Goal: Task Accomplishment & Management: Use online tool/utility

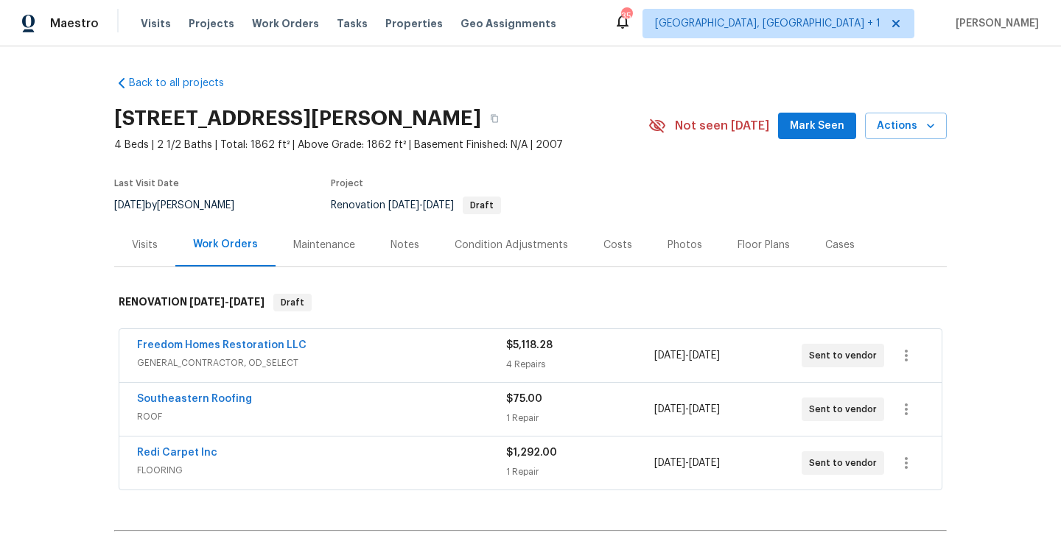
click at [836, 130] on span "Mark Seen" at bounding box center [817, 126] width 55 height 18
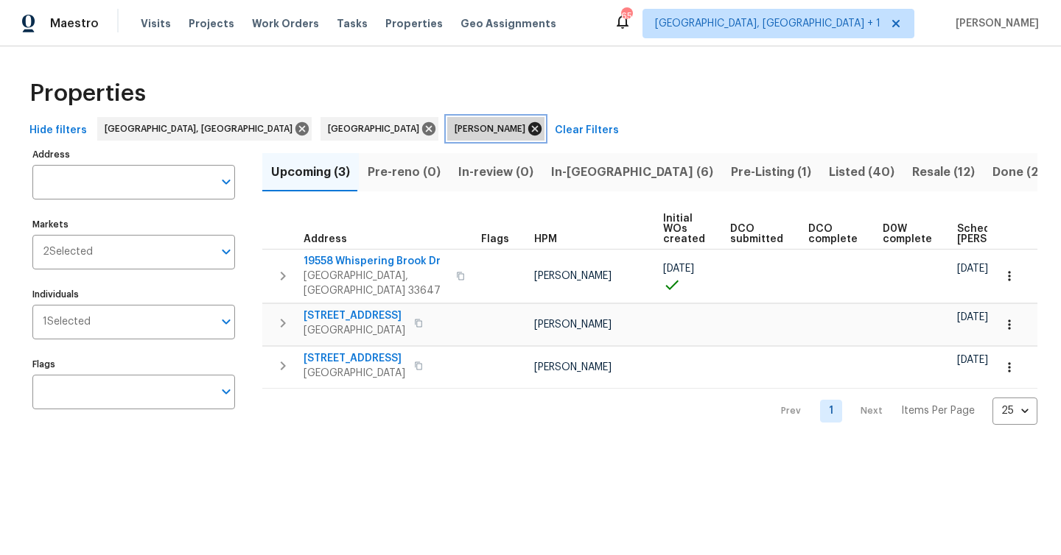
click at [528, 126] on icon at bounding box center [534, 128] width 13 height 13
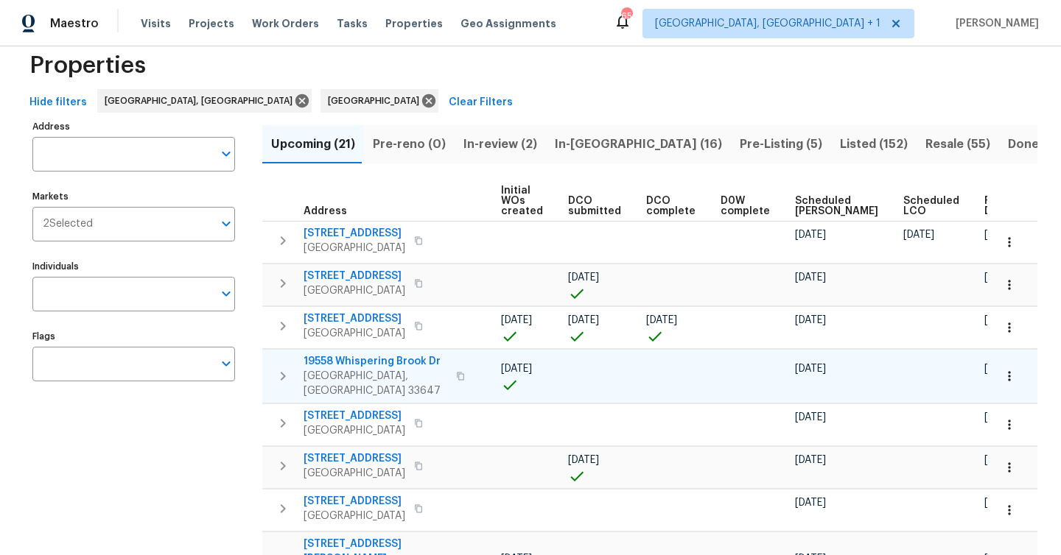
scroll to position [15, 0]
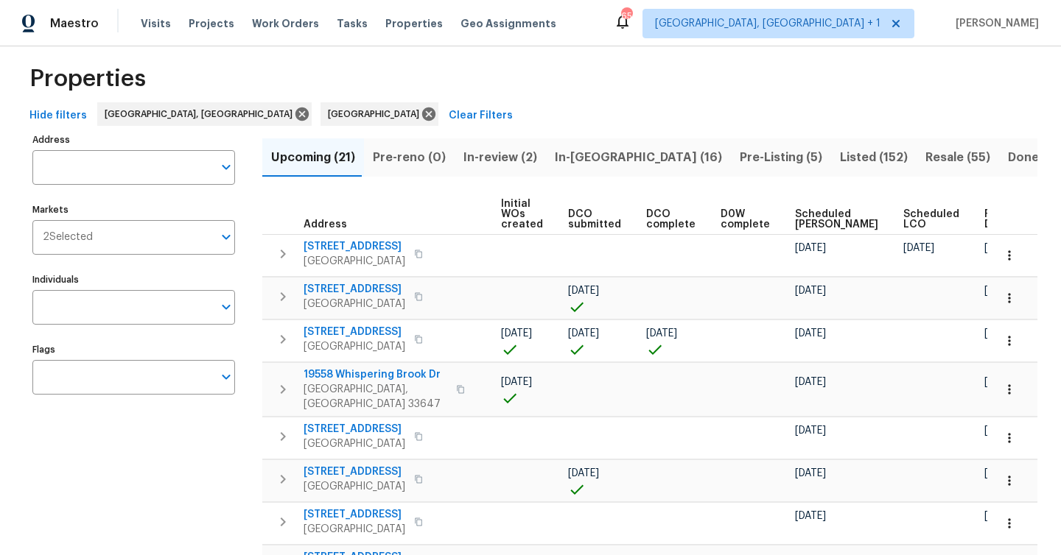
click at [984, 217] on span "Ready Date" at bounding box center [1000, 219] width 32 height 21
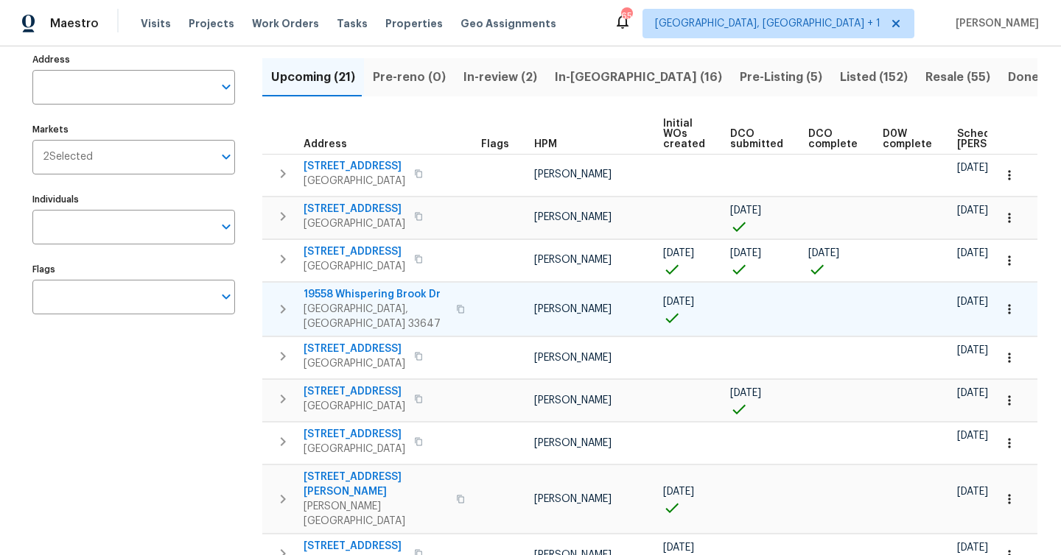
scroll to position [91, 0]
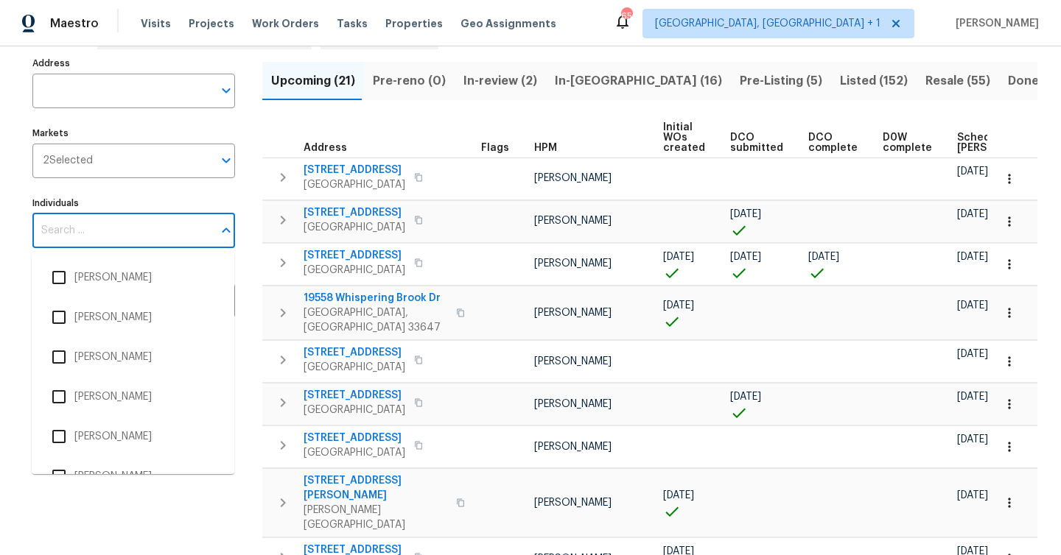
click at [82, 233] on input "Individuals" at bounding box center [122, 231] width 180 height 35
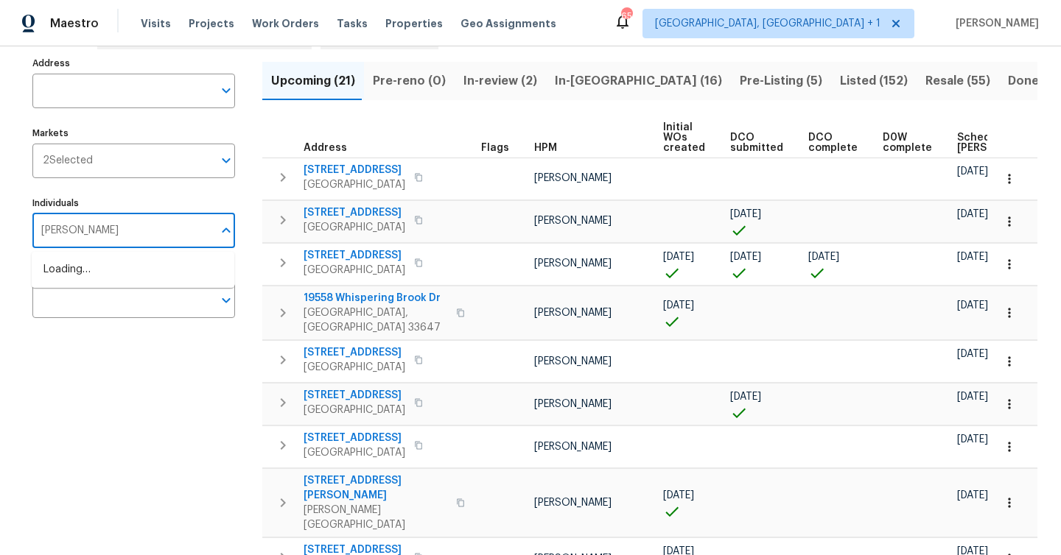
type input "bobby"
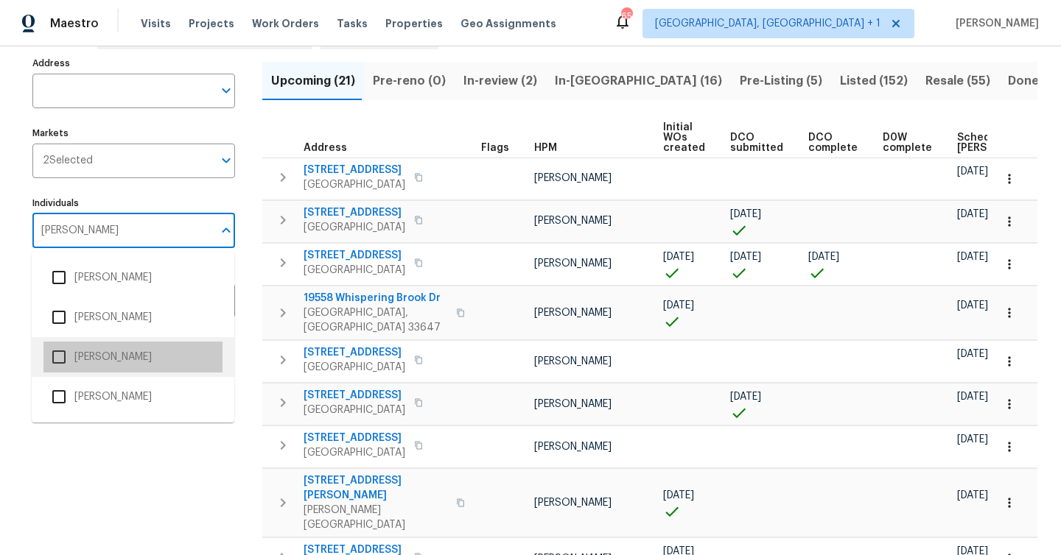
click at [105, 361] on li "Bobby Fortin" at bounding box center [132, 357] width 179 height 31
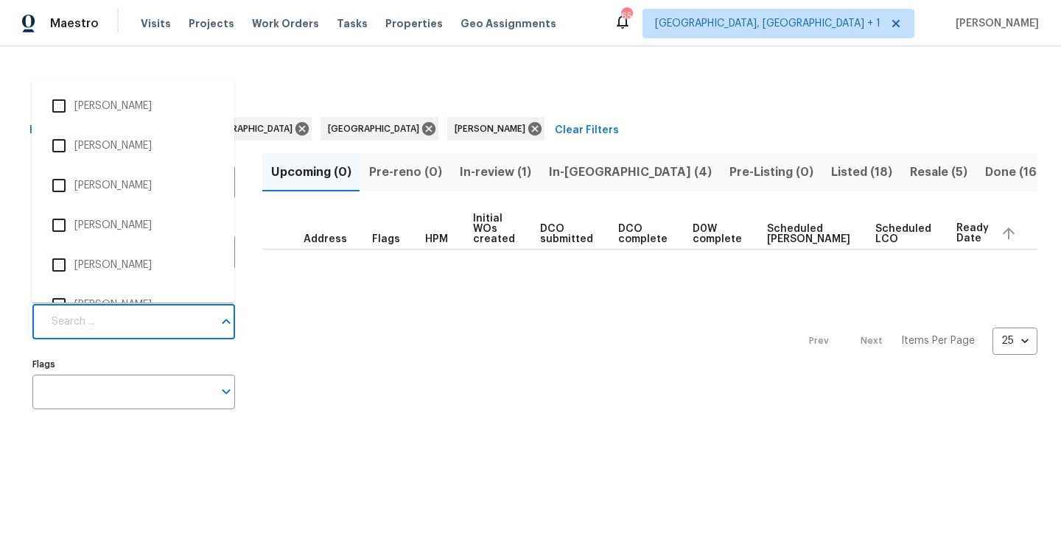
click at [192, 330] on input "Individuals" at bounding box center [128, 322] width 170 height 35
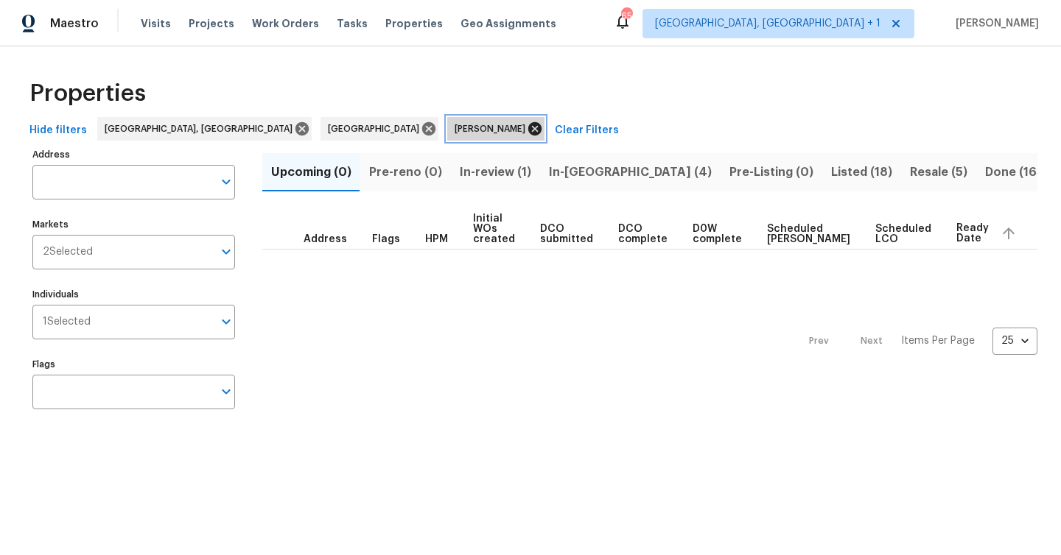
click at [527, 133] on icon at bounding box center [535, 129] width 16 height 16
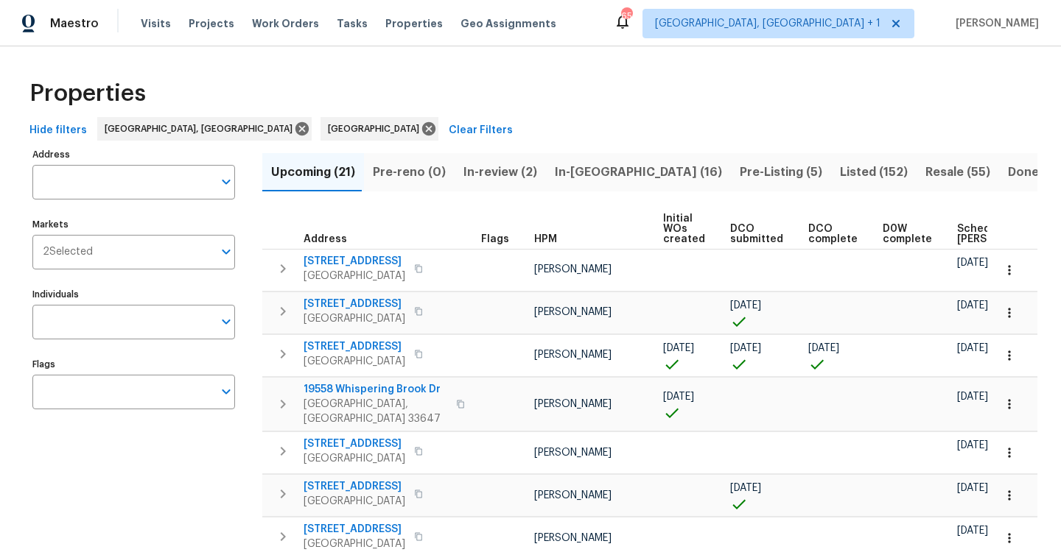
click at [80, 317] on input "Individuals" at bounding box center [122, 322] width 180 height 35
type input "naomi"
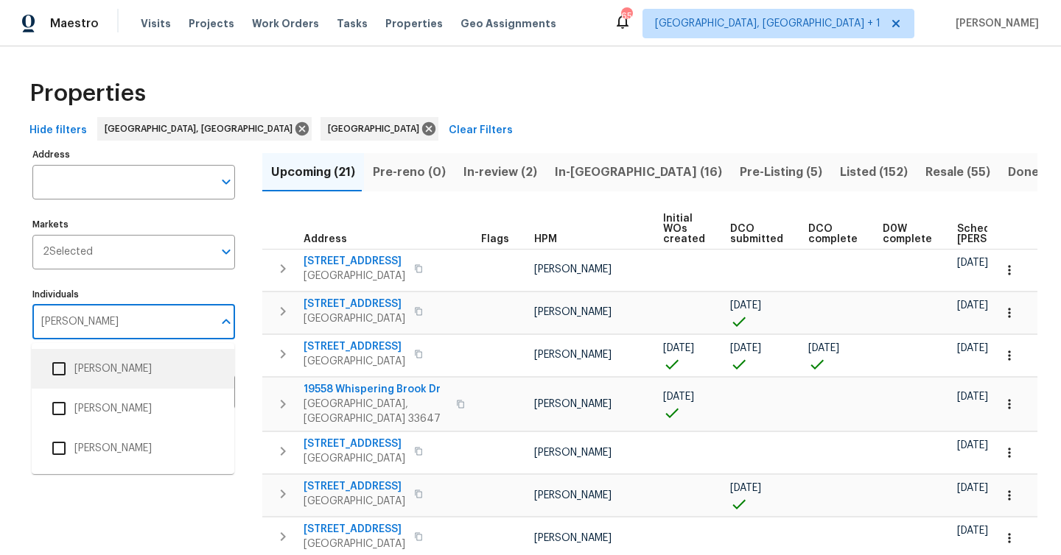
click at [89, 378] on li "Naomi Ferreira" at bounding box center [132, 369] width 179 height 31
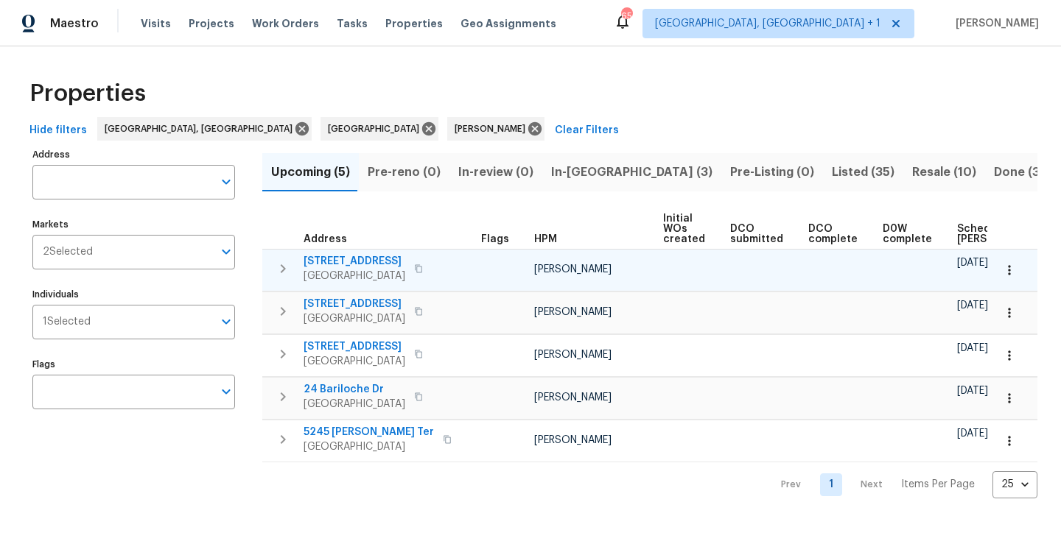
click at [351, 272] on span "Largo, FL 33771" at bounding box center [354, 276] width 102 height 15
click at [1002, 265] on icon "button" at bounding box center [1009, 270] width 15 height 15
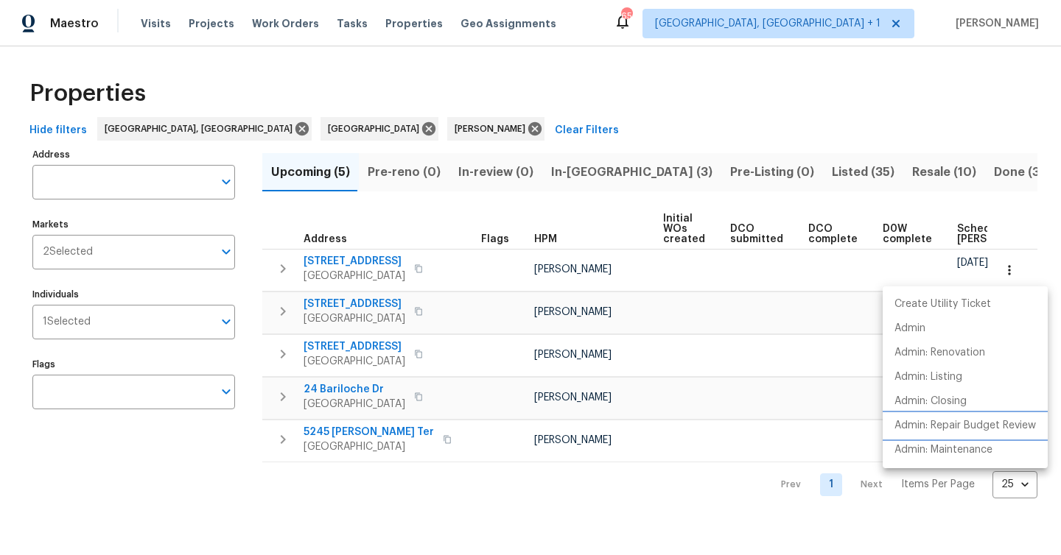
click at [983, 425] on p "Admin: Repair Budget Review" at bounding box center [964, 425] width 141 height 15
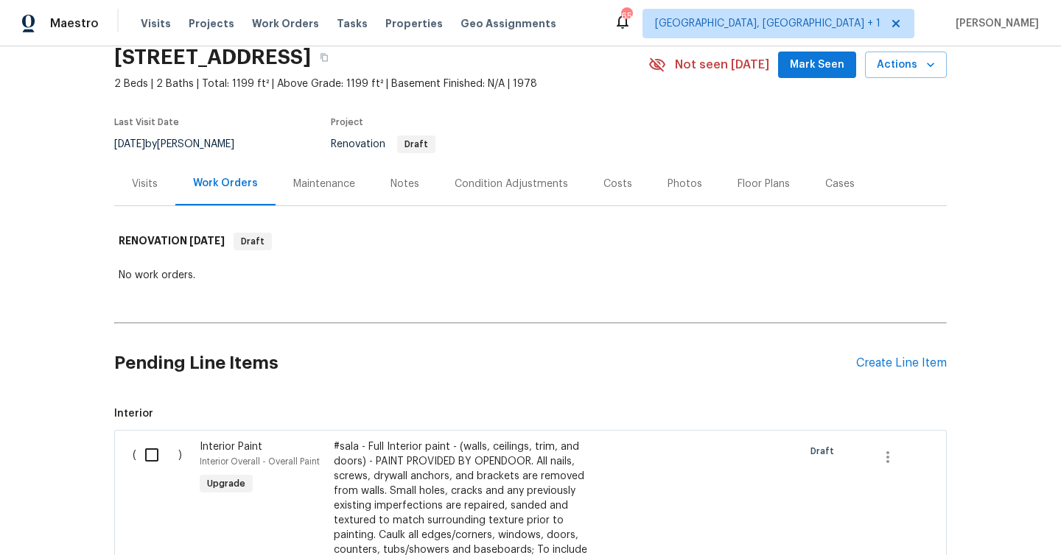
scroll to position [33, 0]
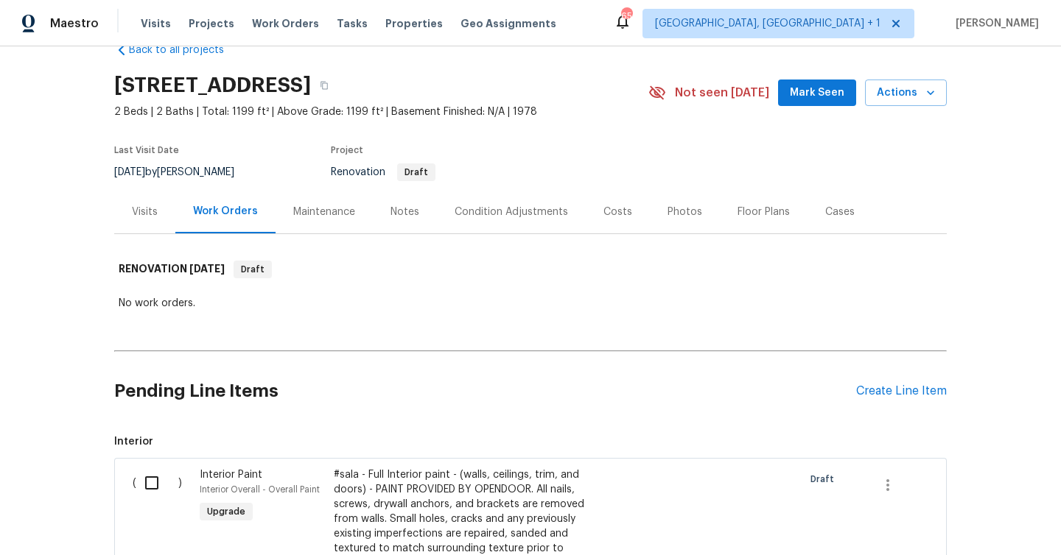
click at [398, 203] on div "Notes" at bounding box center [405, 211] width 64 height 43
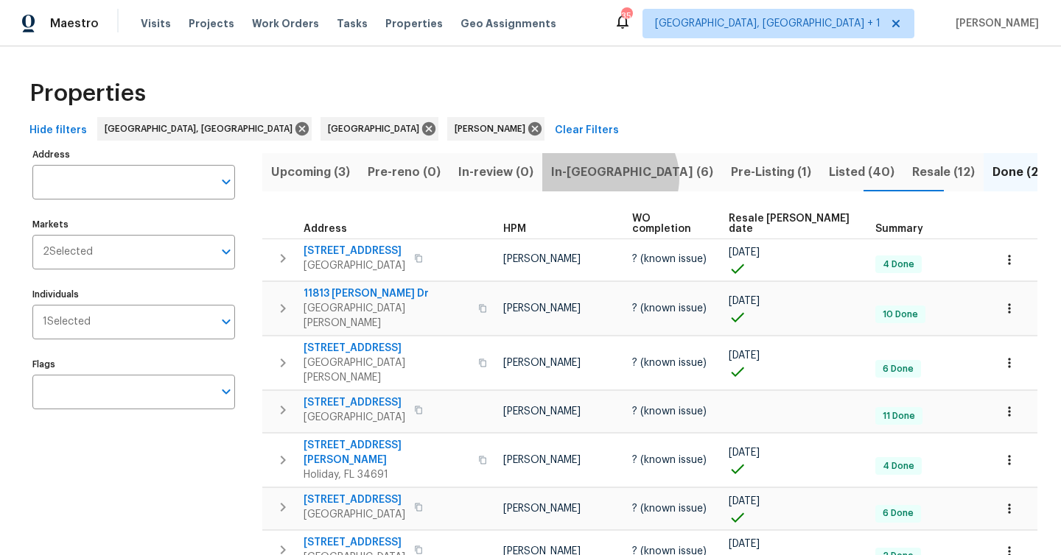
click at [599, 178] on span "In-reno (6)" at bounding box center [632, 172] width 162 height 21
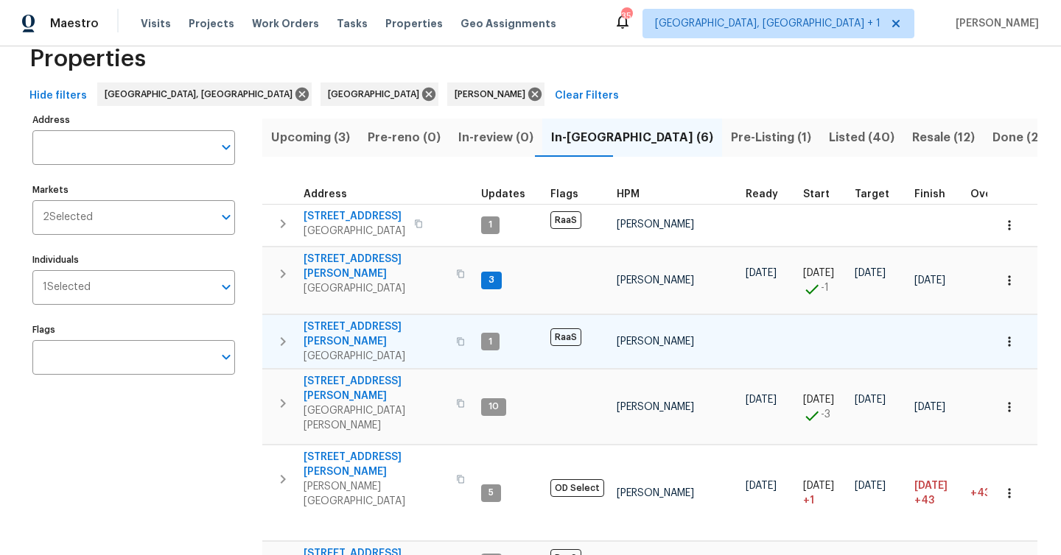
scroll to position [74, 0]
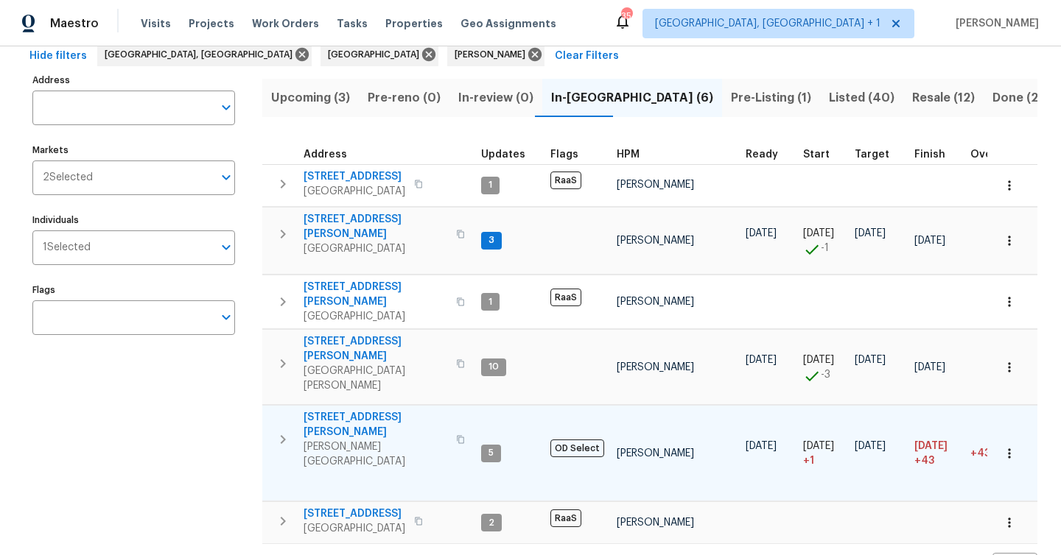
click at [360, 410] on span "19331 Sandy Springs Cir" at bounding box center [375, 424] width 144 height 29
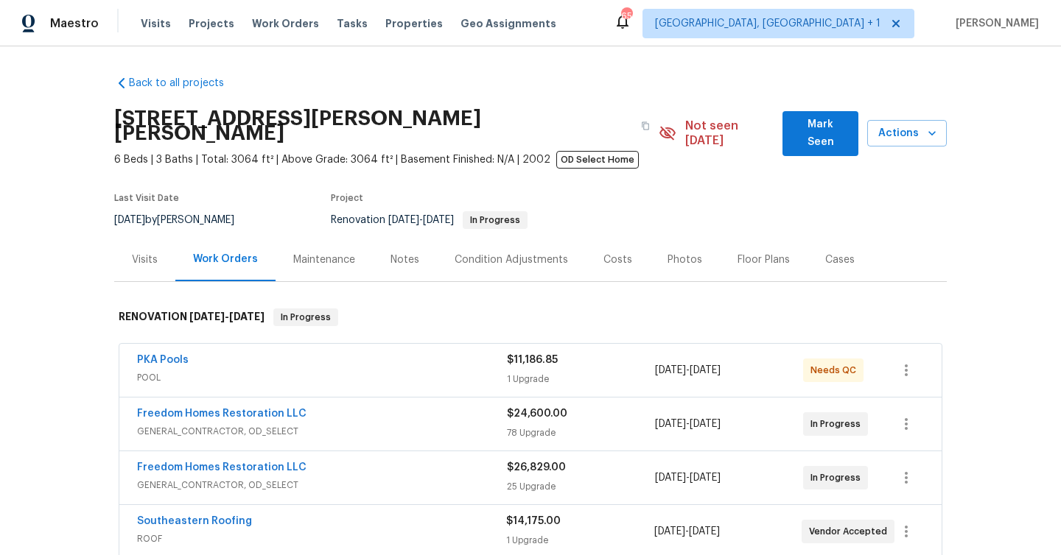
click at [812, 122] on span "Mark Seen" at bounding box center [820, 134] width 52 height 36
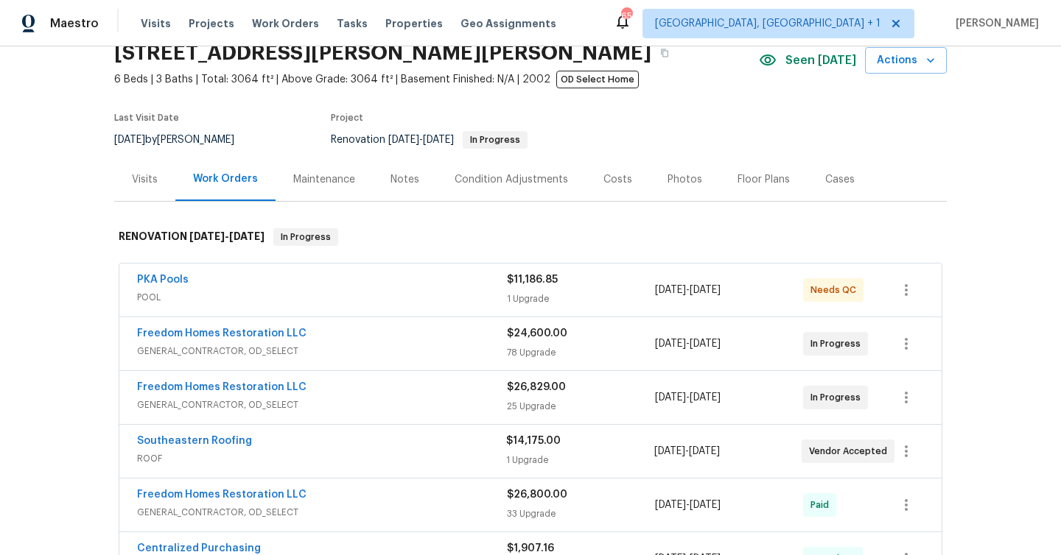
scroll to position [187, 0]
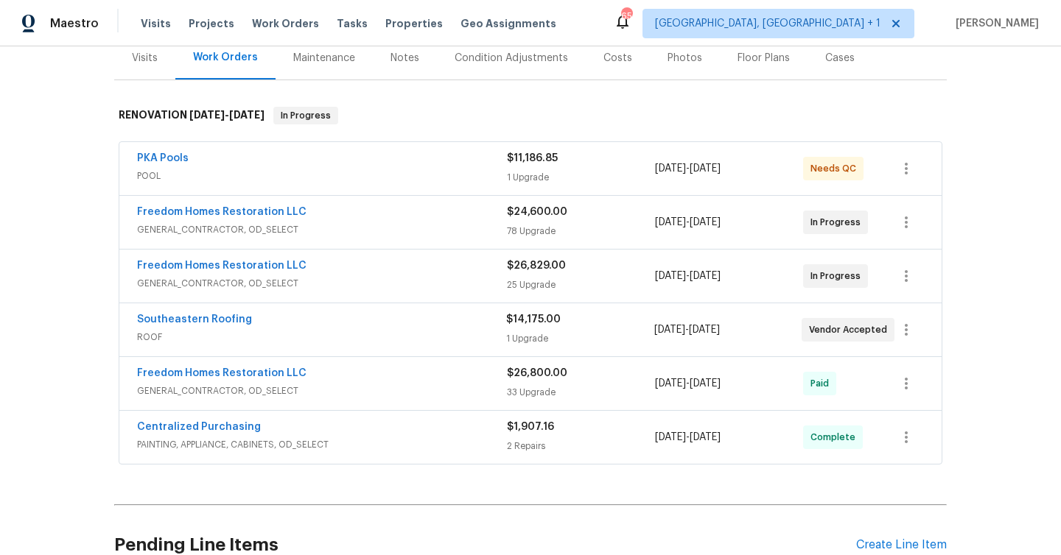
click at [345, 227] on span "GENERAL_CONTRACTOR, OD_SELECT" at bounding box center [322, 229] width 370 height 15
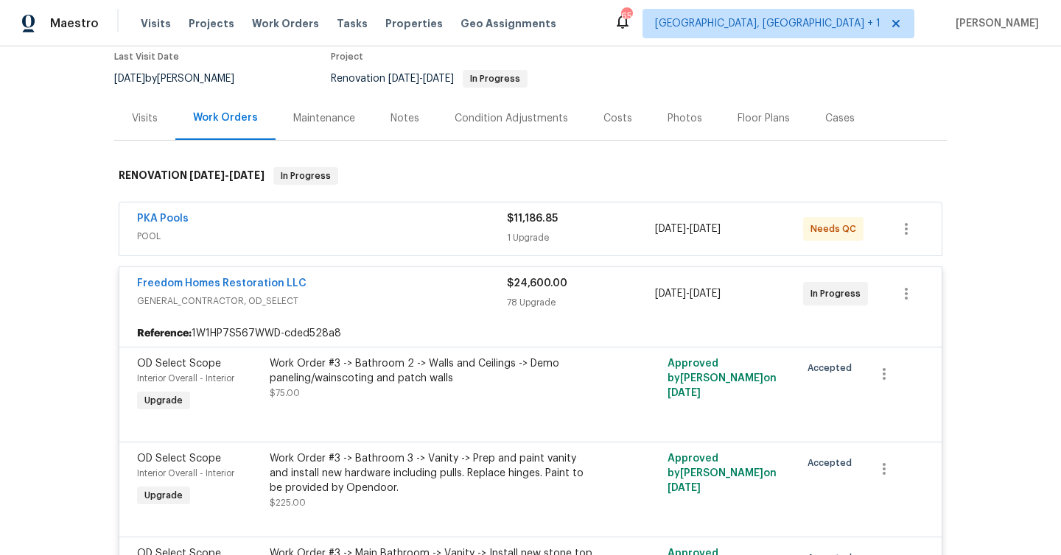
scroll to position [154, 0]
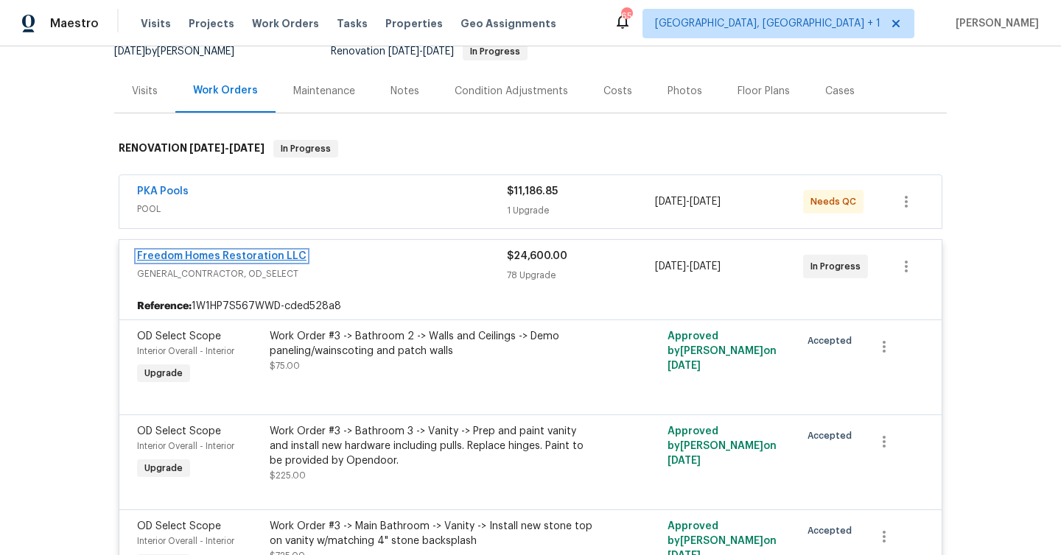
click at [296, 256] on link "Freedom Homes Restoration LLC" at bounding box center [221, 256] width 169 height 10
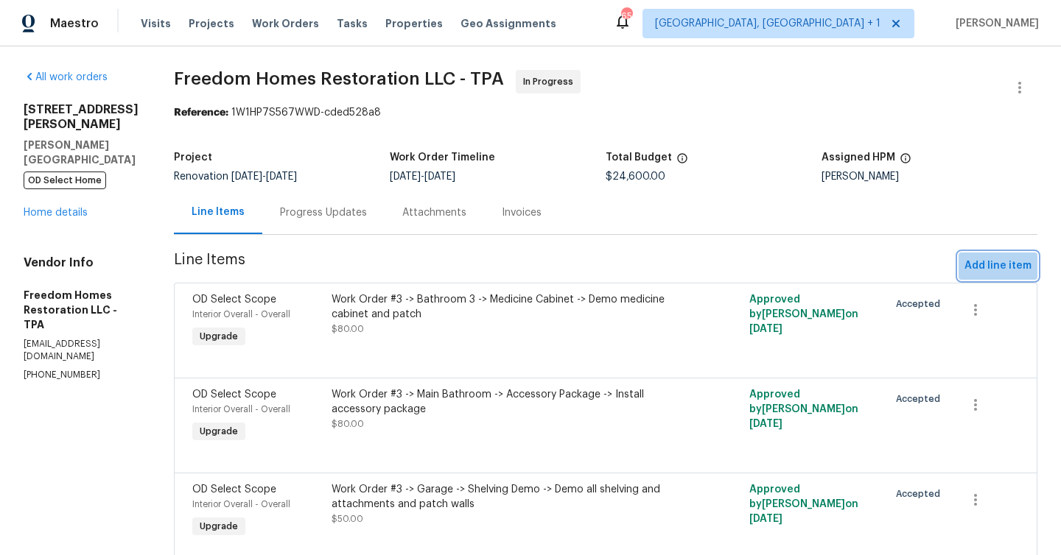
click at [1014, 267] on span "Add line item" at bounding box center [997, 266] width 67 height 18
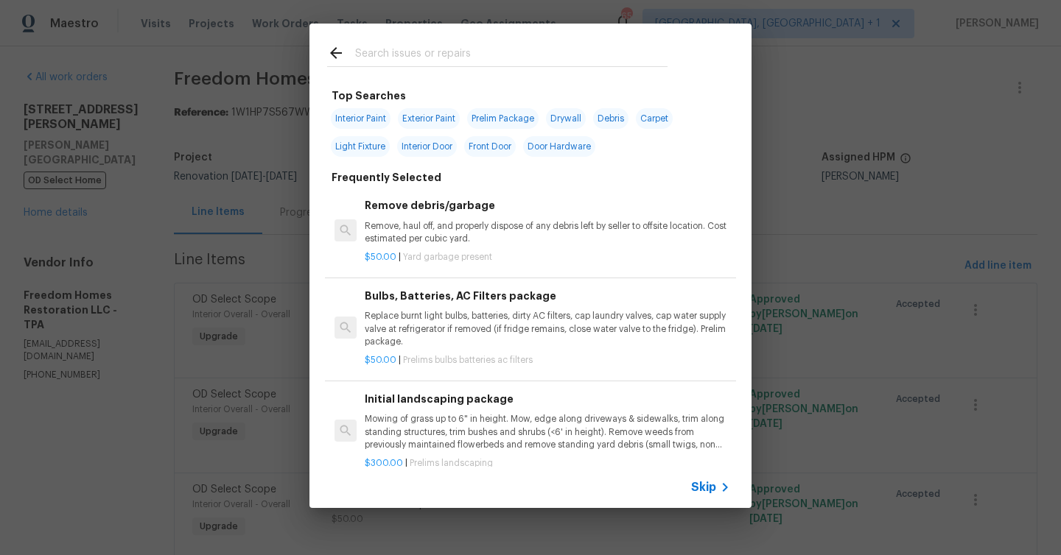
click at [718, 489] on icon at bounding box center [725, 488] width 18 height 18
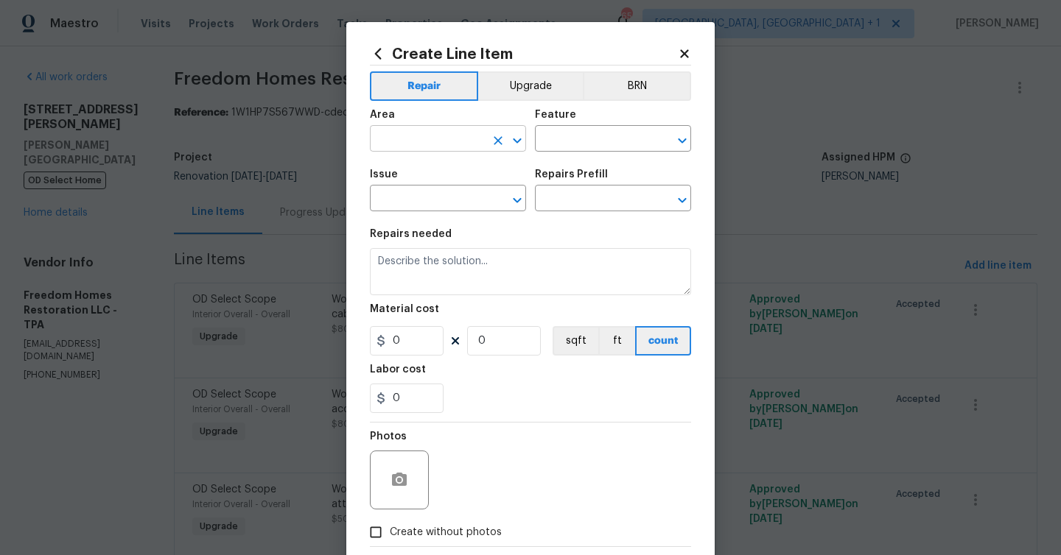
click at [446, 134] on input "text" at bounding box center [427, 140] width 115 height 23
type input "l"
click at [442, 200] on li "Exterior Overall" at bounding box center [448, 198] width 156 height 24
type input "Exterior Overall"
click at [611, 145] on input "text" at bounding box center [592, 140] width 115 height 23
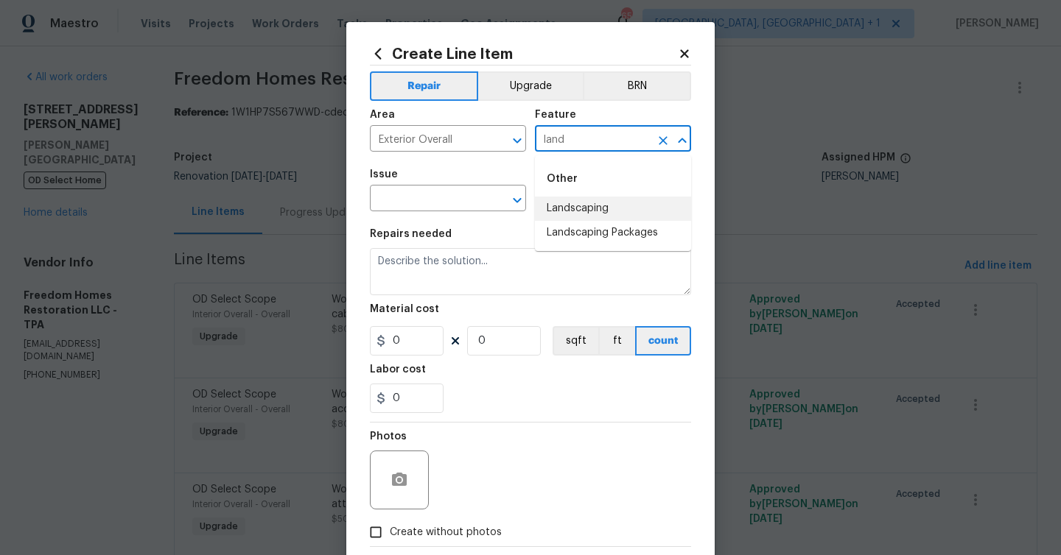
click at [589, 208] on li "Landscaping" at bounding box center [613, 209] width 156 height 24
type input "Landscaping"
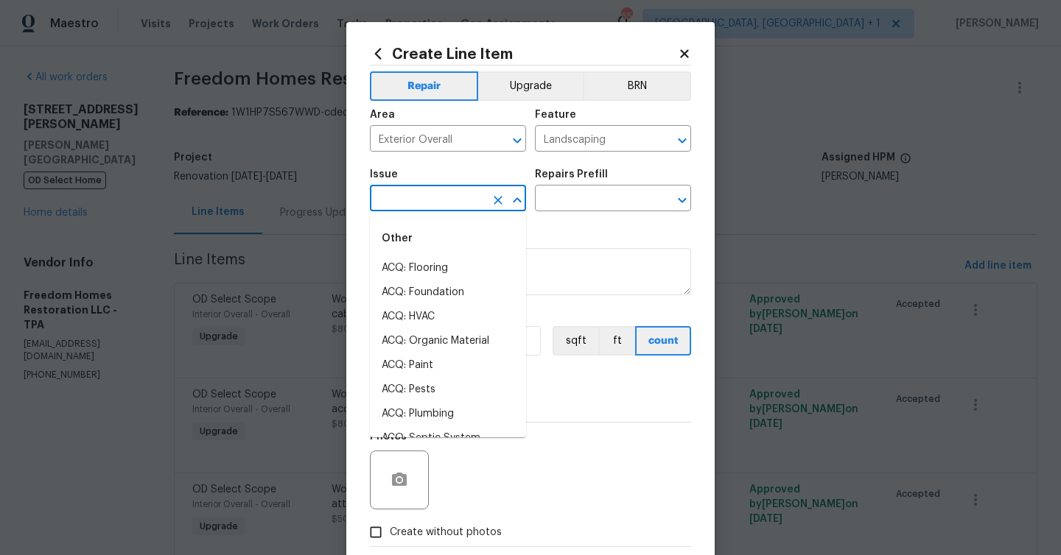
click at [436, 207] on input "text" at bounding box center [427, 200] width 115 height 23
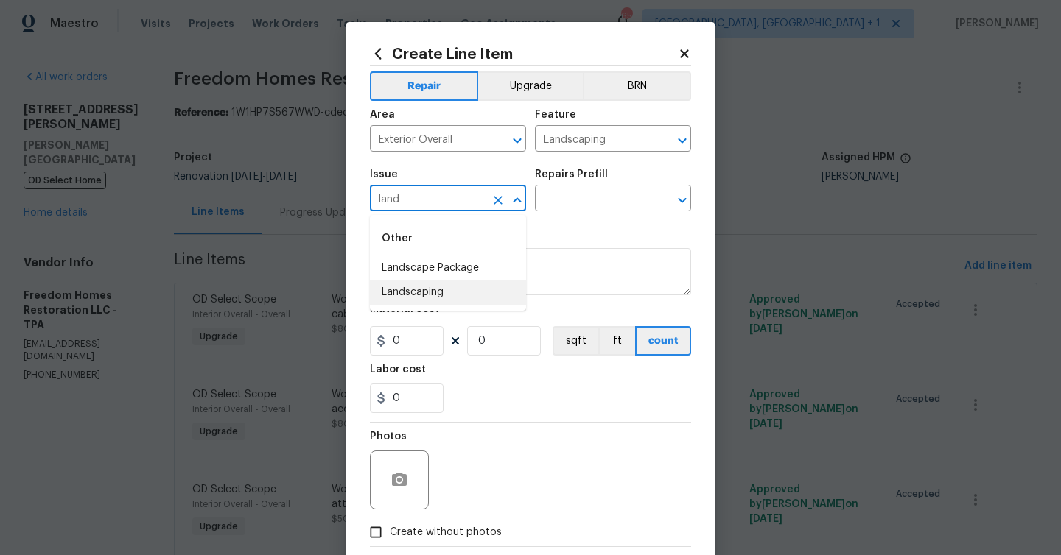
click at [410, 298] on li "Landscaping" at bounding box center [448, 293] width 156 height 24
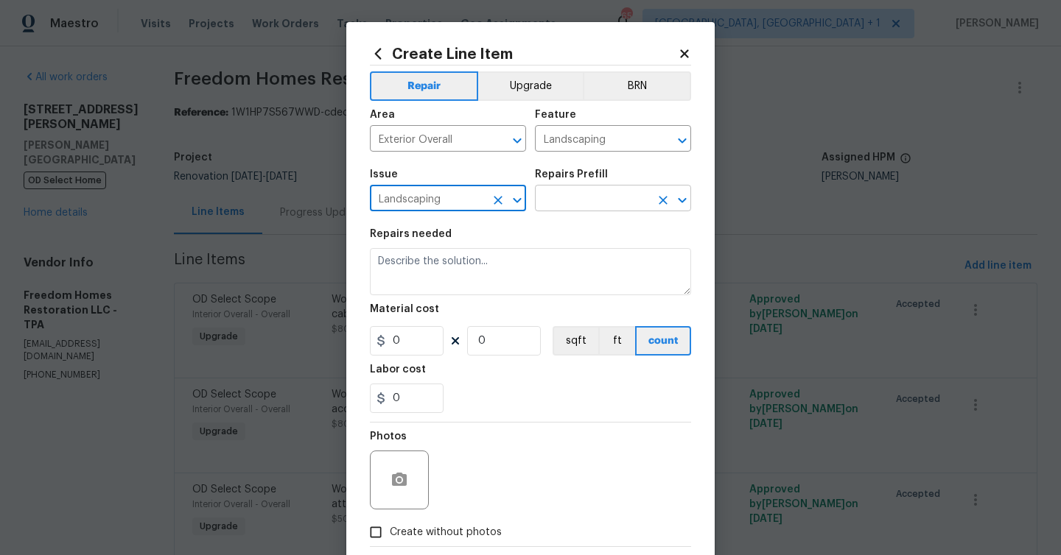
type input "Landscaping"
click at [599, 192] on input "text" at bounding box center [592, 200] width 115 height 23
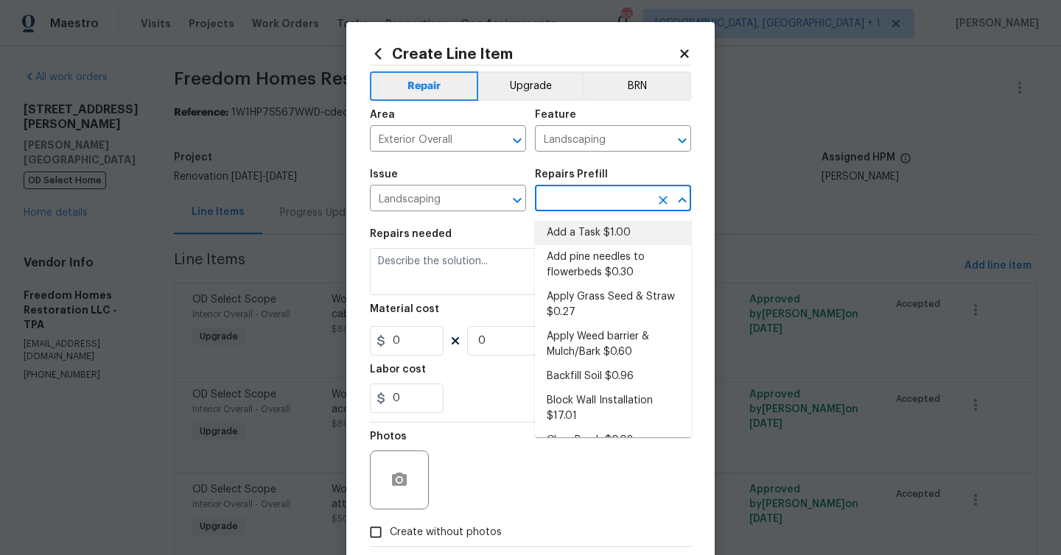
click at [599, 228] on li "Add a Task $1.00" at bounding box center [613, 233] width 156 height 24
type input "Add a Task $1.00"
type textarea "HPM to detail"
type input "1"
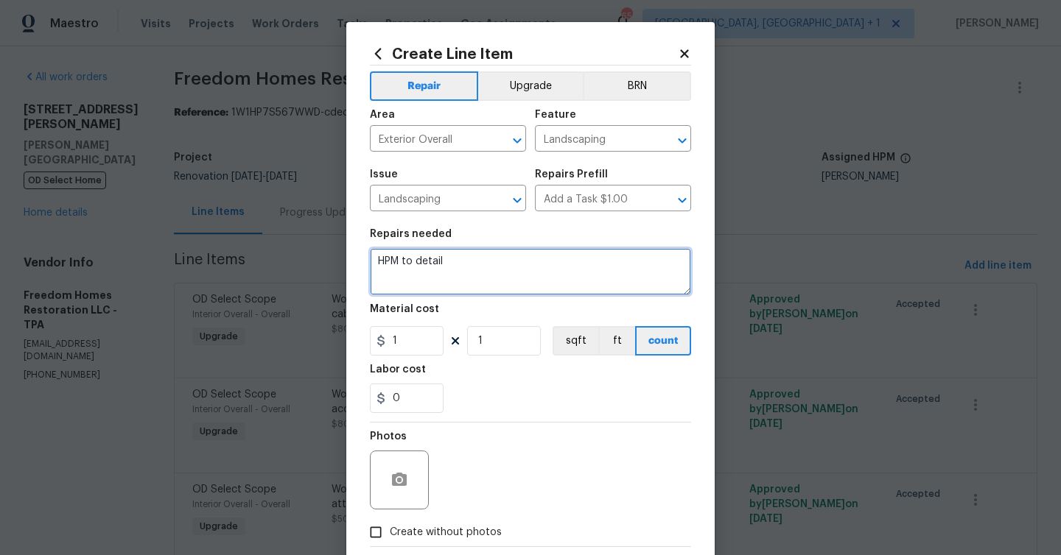
click at [493, 267] on textarea "HPM to detail" at bounding box center [530, 271] width 321 height 47
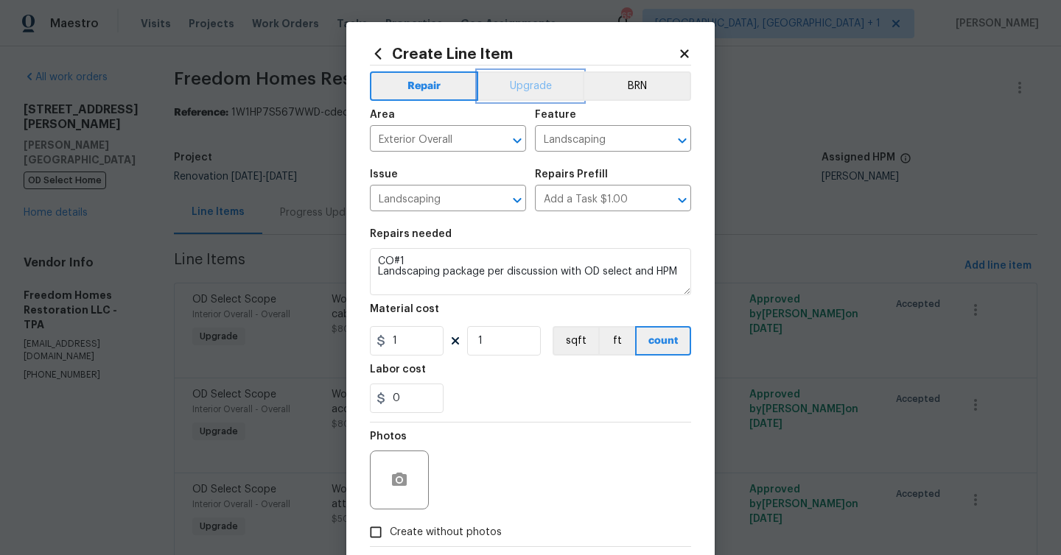
click at [516, 83] on button "Upgrade" at bounding box center [530, 85] width 105 height 29
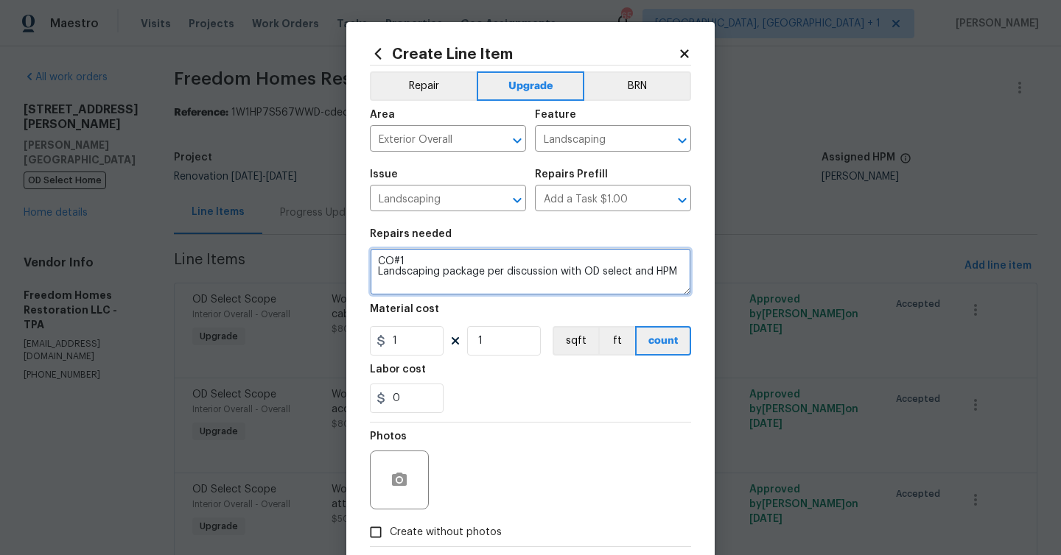
click at [677, 272] on textarea "CO#1 Landscaping package per discussion with OD select and HPM" at bounding box center [530, 271] width 321 height 47
click at [389, 283] on textarea "CO#1 Landscaping package per discussion with OD select and HPM Rescreen 35 pane…" at bounding box center [530, 271] width 321 height 47
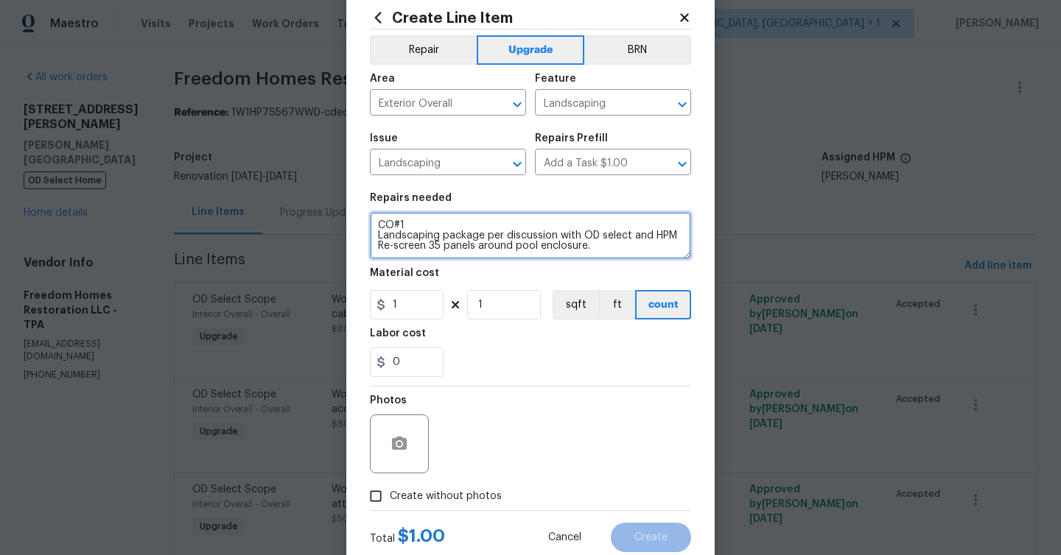
scroll to position [41, 0]
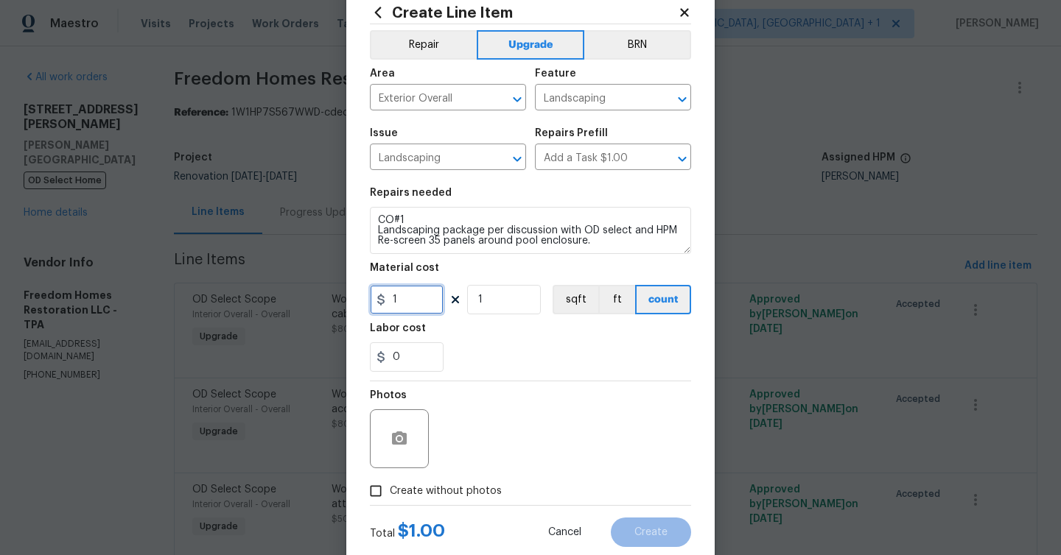
click at [425, 298] on input "1" at bounding box center [407, 299] width 74 height 29
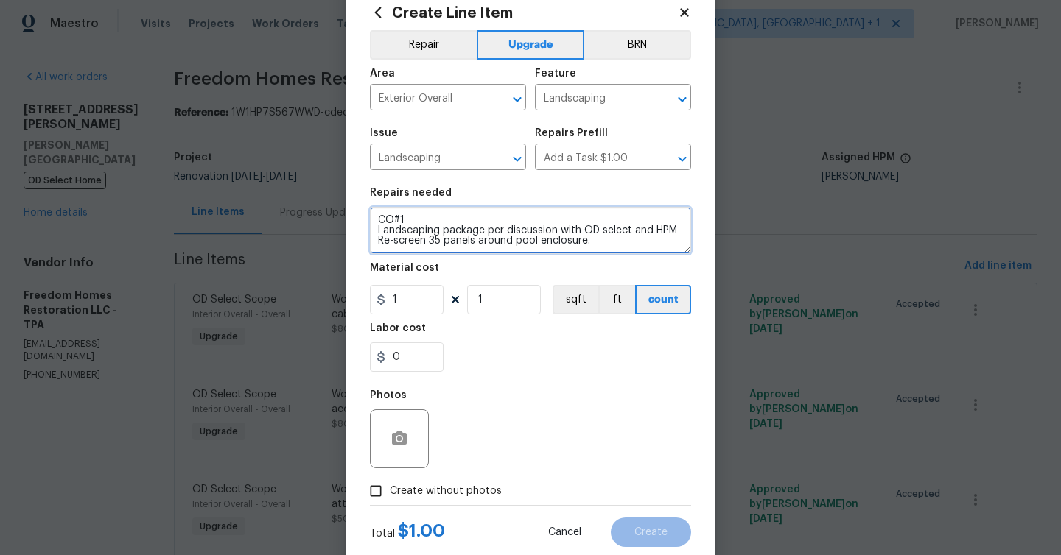
click at [605, 247] on textarea "CO#1 Landscaping package per discussion with OD select and HPM Re-screen 35 pan…" at bounding box center [530, 230] width 321 height 47
type textarea "CO#1 Landscaping package per discussion with OD select and HPM Re-screen 35 pan…"
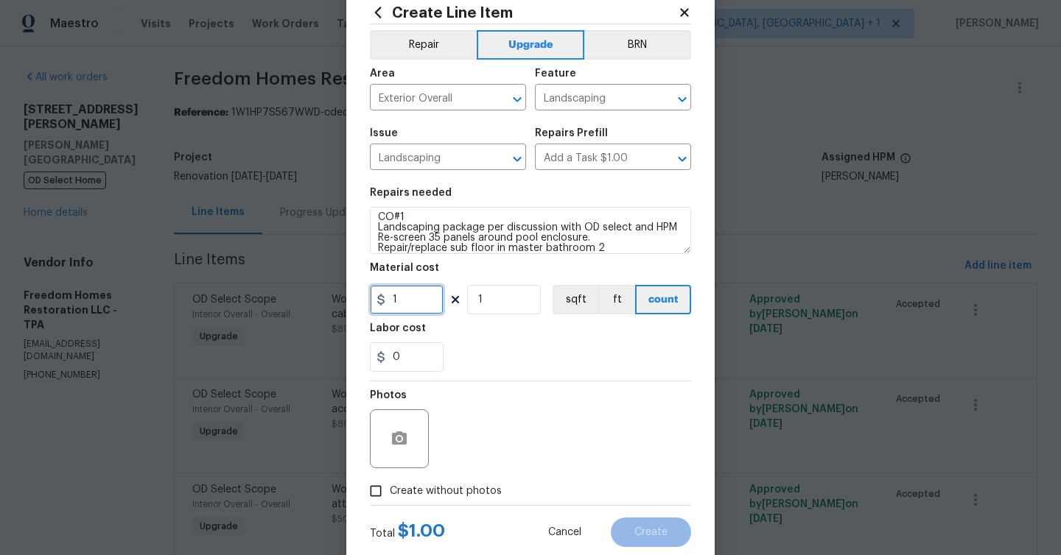
click at [420, 304] on input "1" at bounding box center [407, 299] width 74 height 29
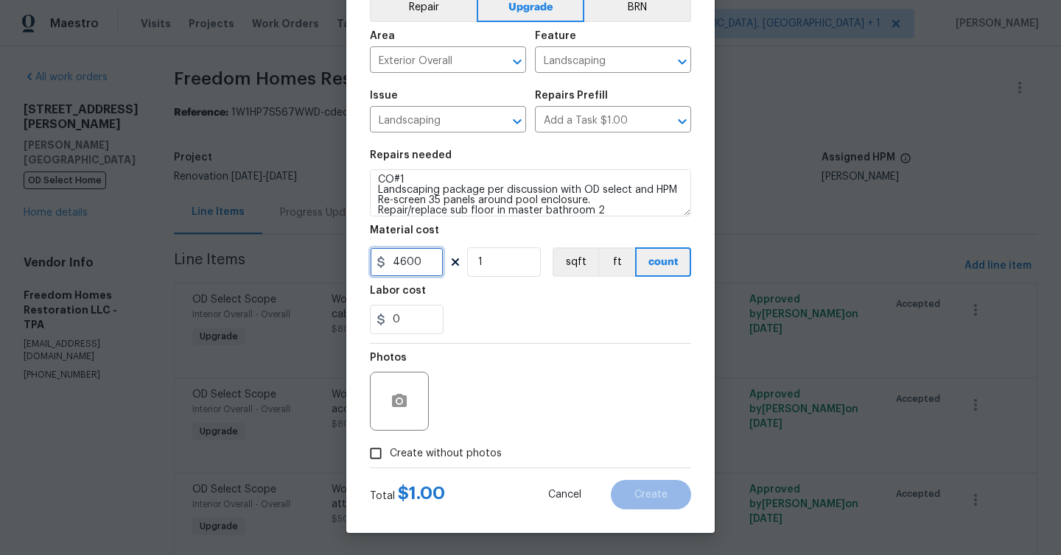
type input "4600"
click at [377, 445] on input "Create without photos" at bounding box center [376, 454] width 28 height 28
checkbox input "true"
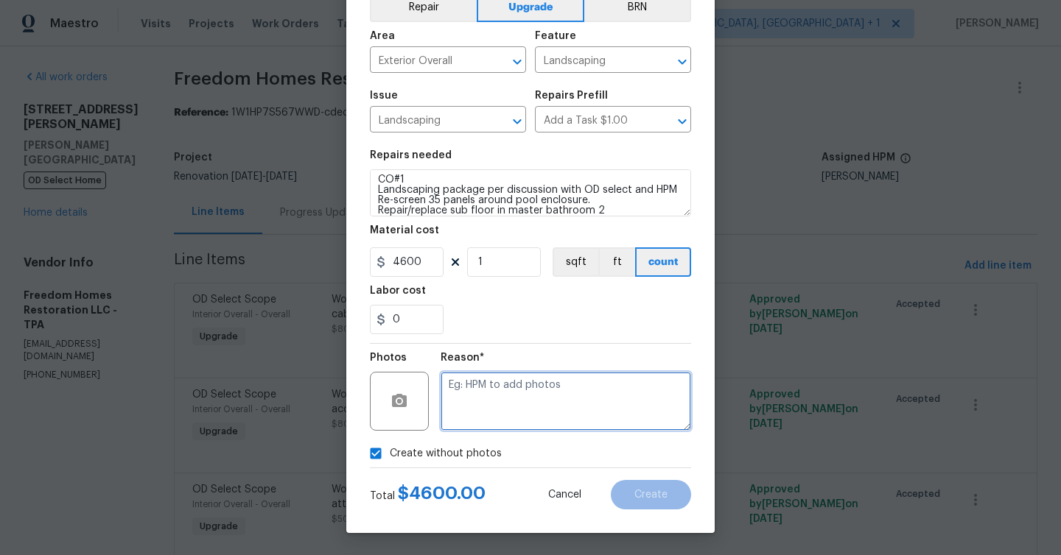
click at [508, 391] on textarea at bounding box center [565, 401] width 250 height 59
type textarea "Submitted and Approved by OD select team"
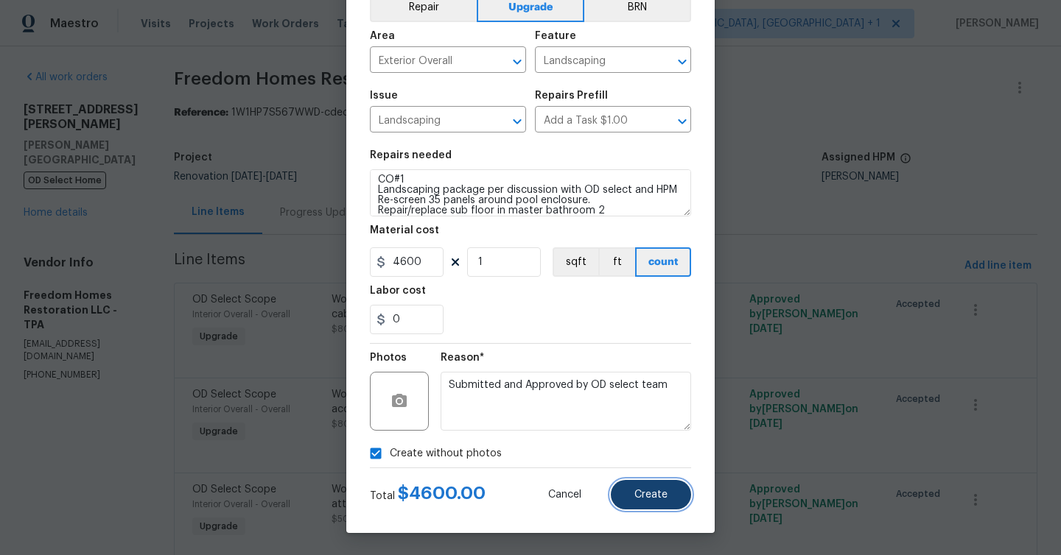
click at [651, 483] on button "Create" at bounding box center [651, 494] width 80 height 29
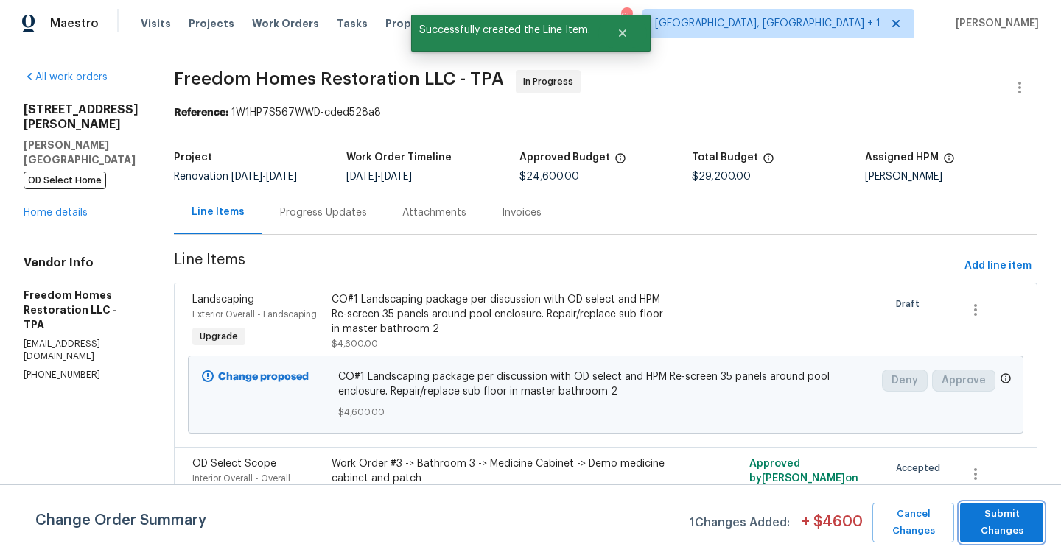
click at [980, 519] on span "Submit Changes" at bounding box center [1001, 523] width 69 height 34
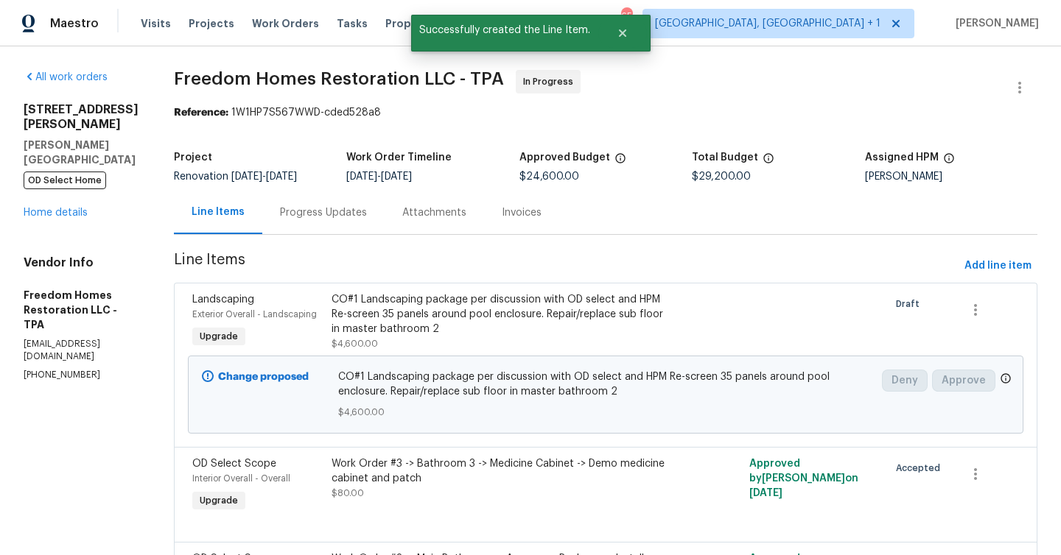
scroll to position [1, 0]
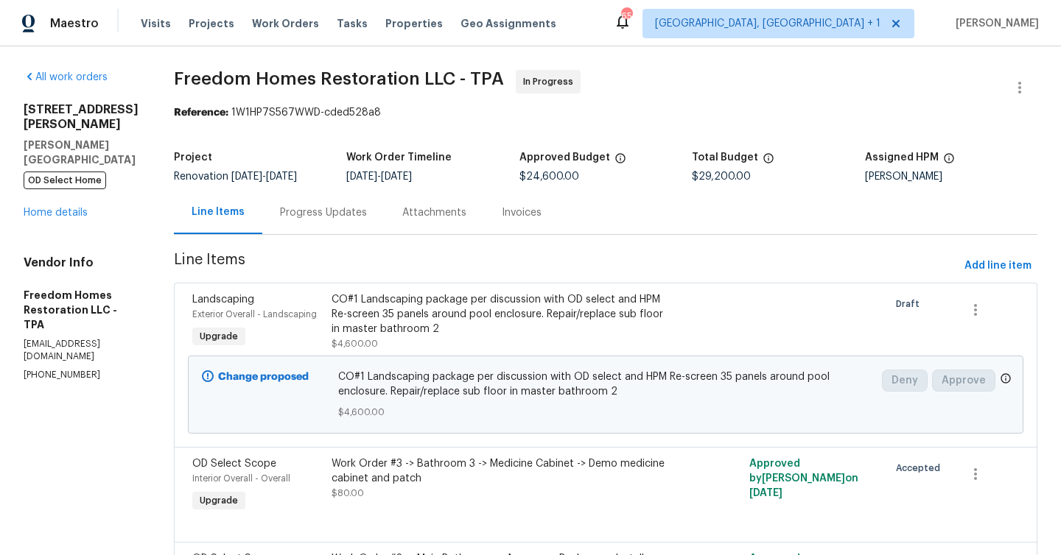
click at [60, 192] on div "19331 Sandy Springs Cir Lutz, FL 33558 OD Select Home Home details" at bounding box center [81, 161] width 115 height 118
click at [52, 208] on link "Home details" at bounding box center [56, 213] width 64 height 10
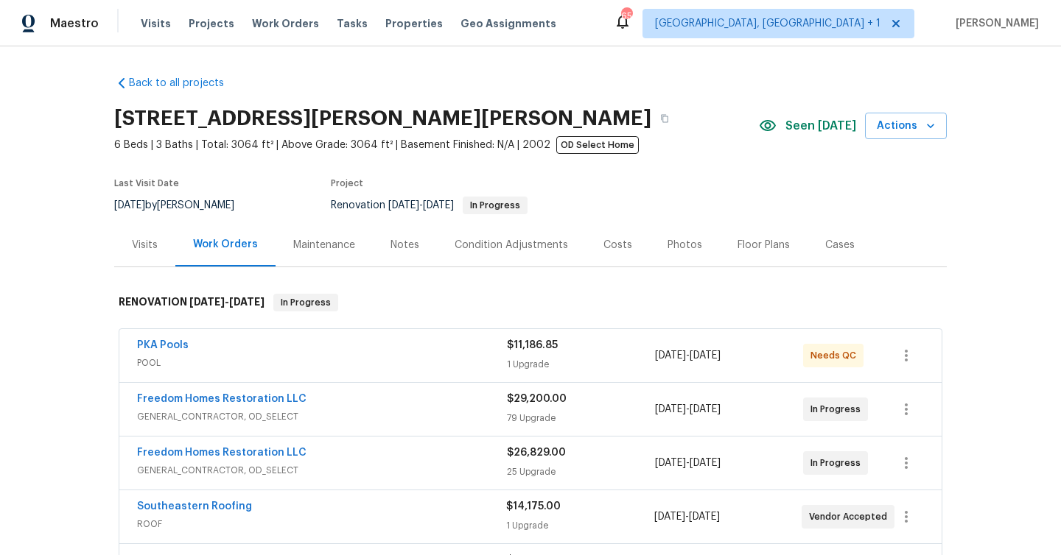
click at [398, 245] on div "Notes" at bounding box center [404, 245] width 29 height 15
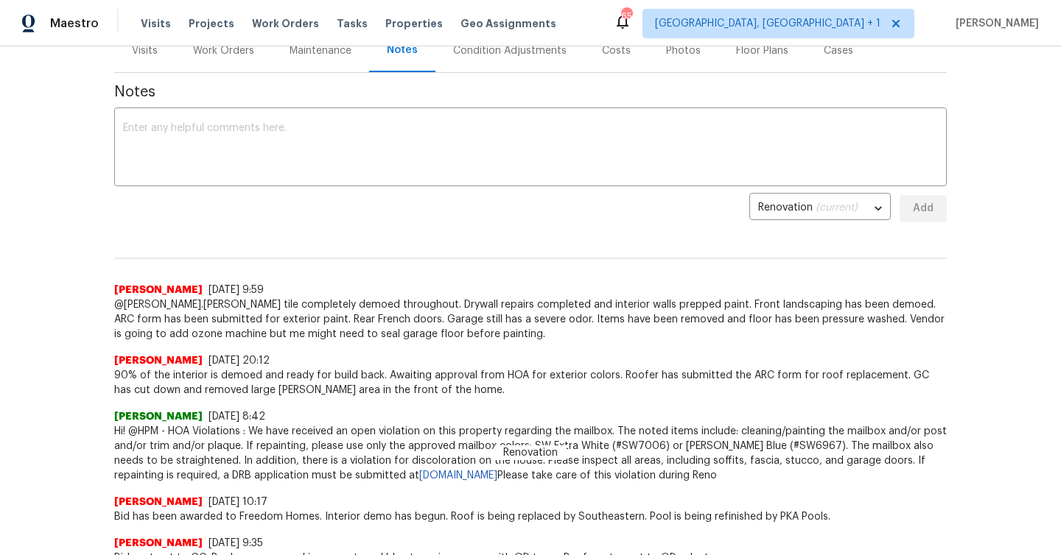
scroll to position [119, 0]
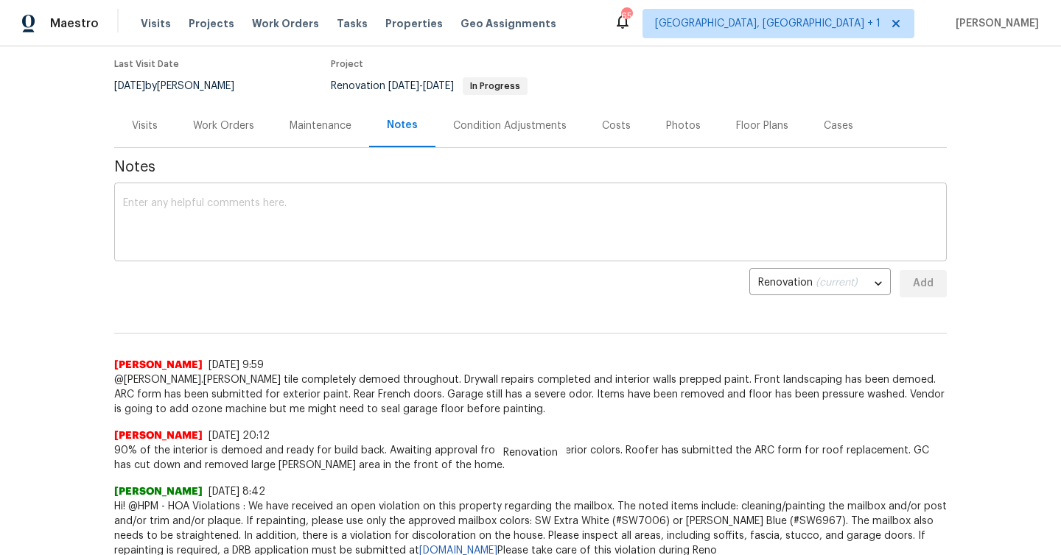
click at [413, 219] on textarea at bounding box center [530, 224] width 815 height 52
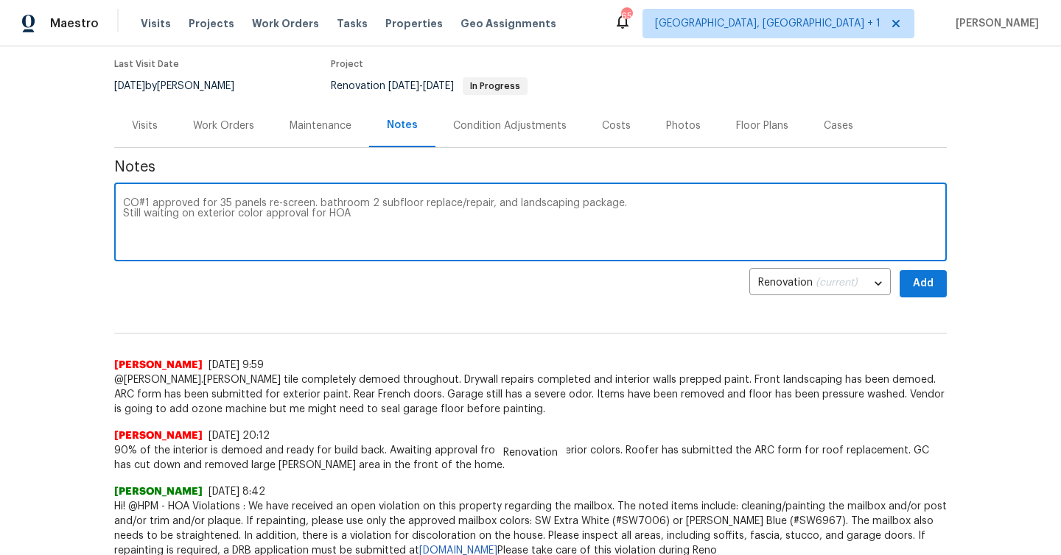
type textarea "CO#1 approved for 35 panels re-screen. bathroom 2 subfloor replace/repair, and …"
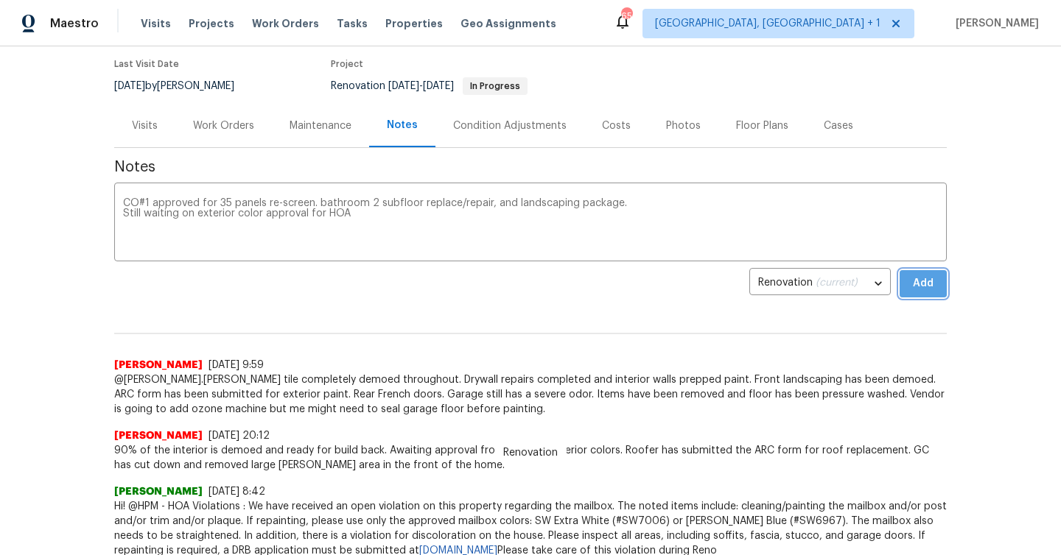
click at [922, 284] on span "Add" at bounding box center [923, 284] width 24 height 18
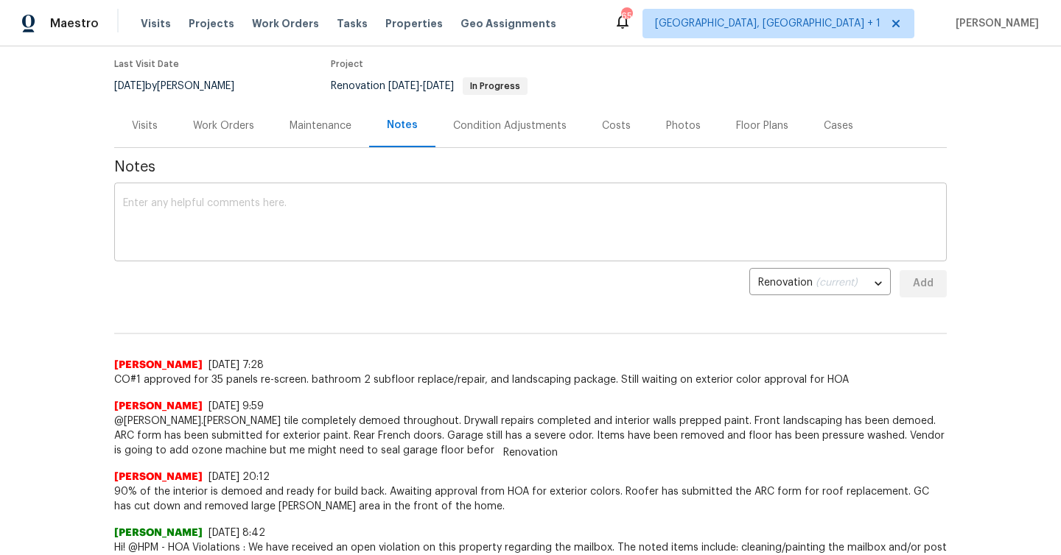
scroll to position [0, 0]
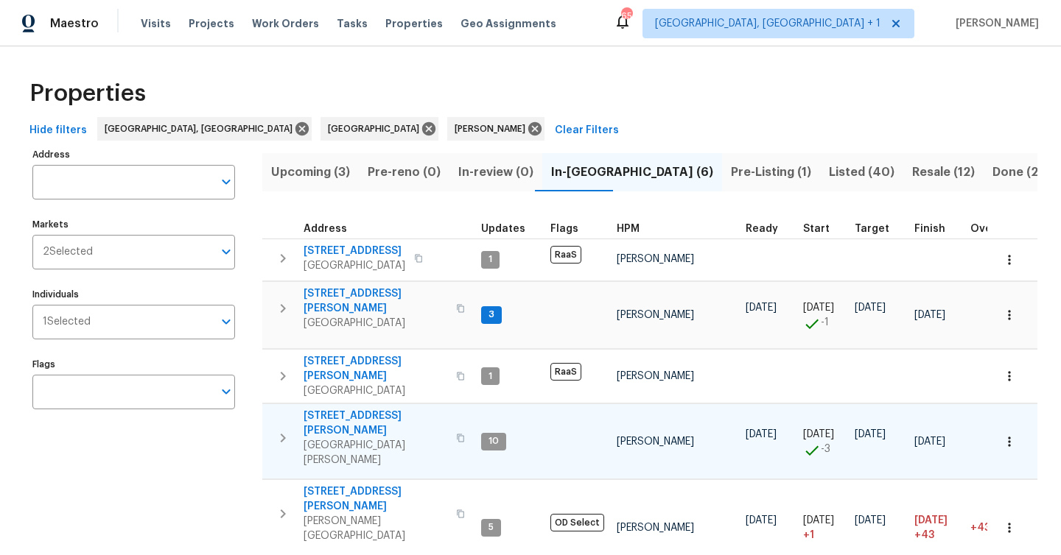
click at [284, 429] on icon "button" at bounding box center [283, 438] width 18 height 18
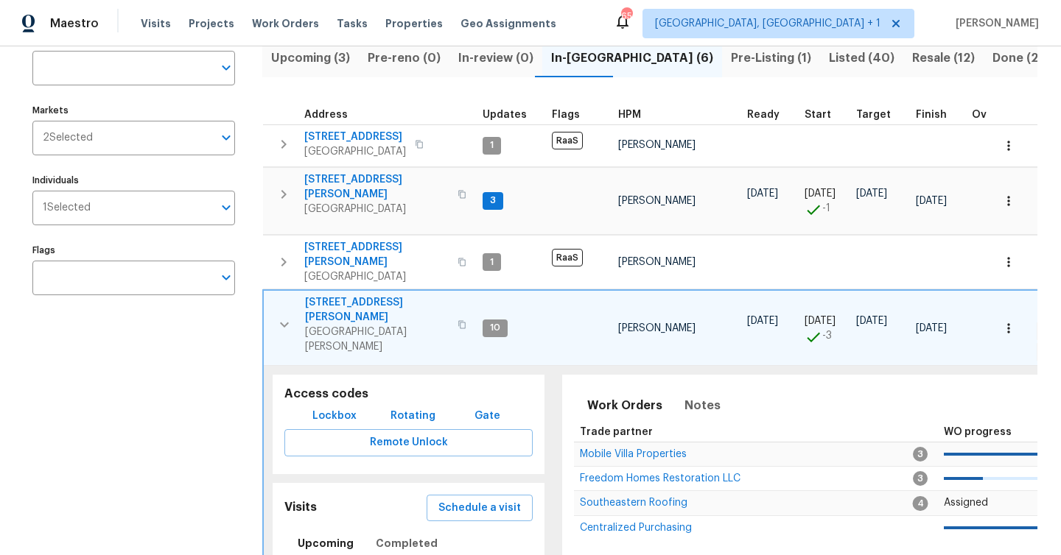
scroll to position [0, 495]
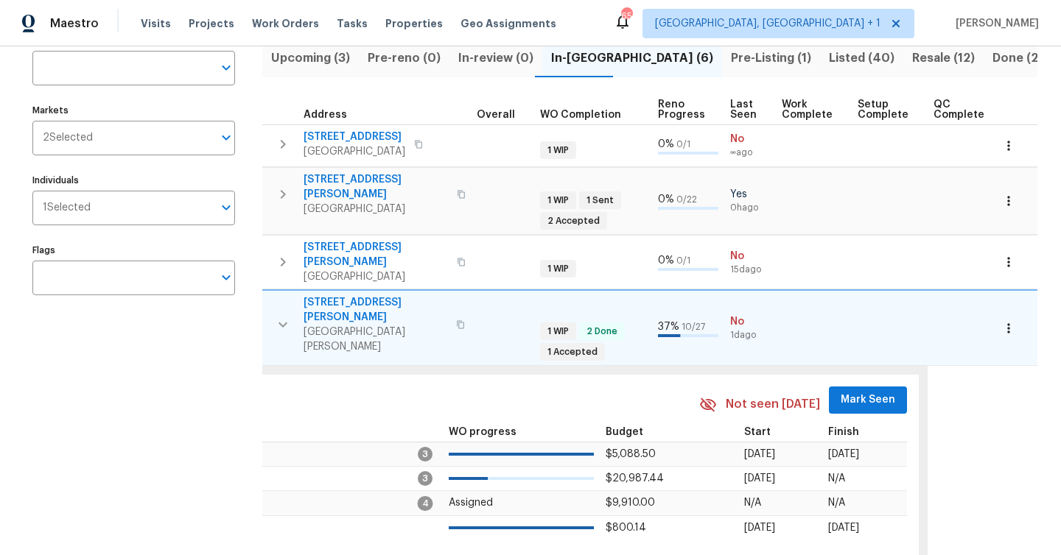
click at [878, 391] on span "Mark Seen" at bounding box center [867, 400] width 55 height 18
